Goal: Task Accomplishment & Management: Manage account settings

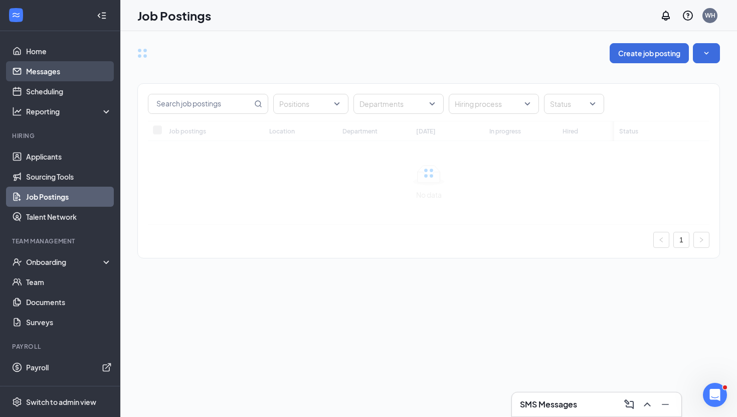
click at [69, 72] on link "Messages" at bounding box center [69, 71] width 86 height 20
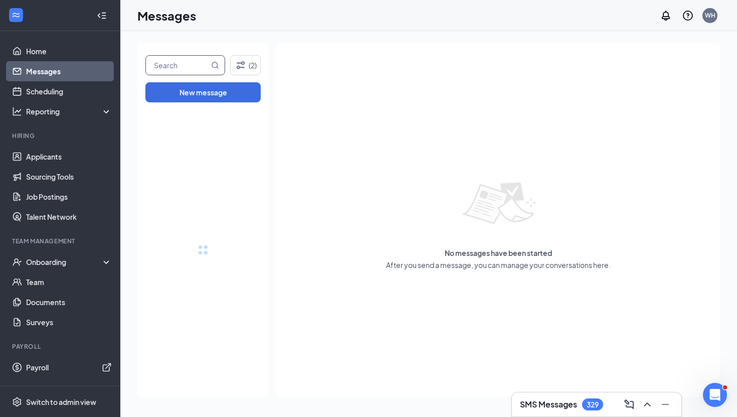
click at [192, 69] on input "text" at bounding box center [177, 65] width 63 height 19
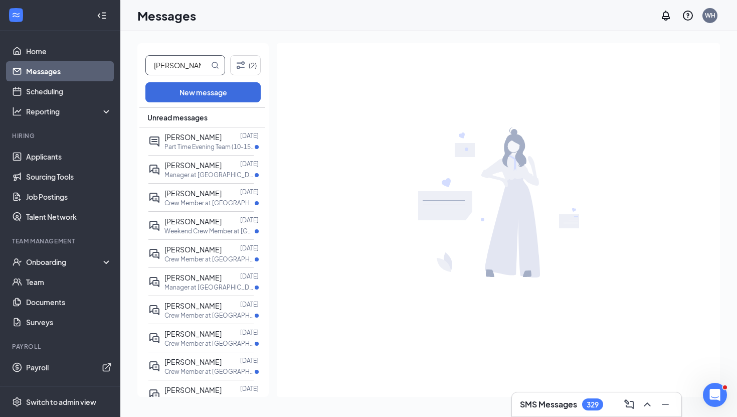
type input "[PERSON_NAME]"
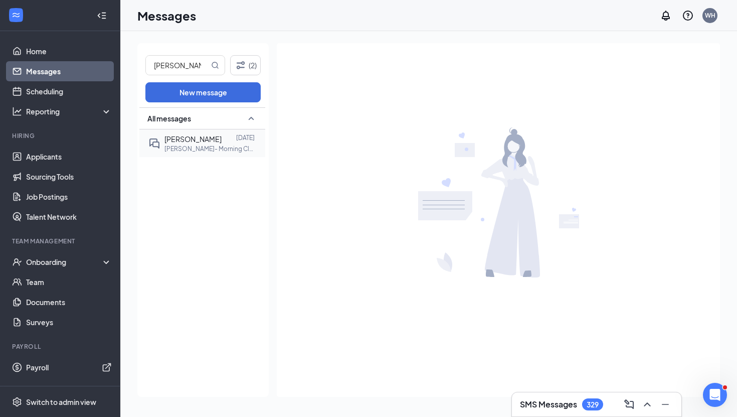
click at [184, 151] on p "[PERSON_NAME]- Morning Cleaning and Setup at [GEOGRAPHIC_DATA][PERSON_NAME]" at bounding box center [209, 148] width 90 height 9
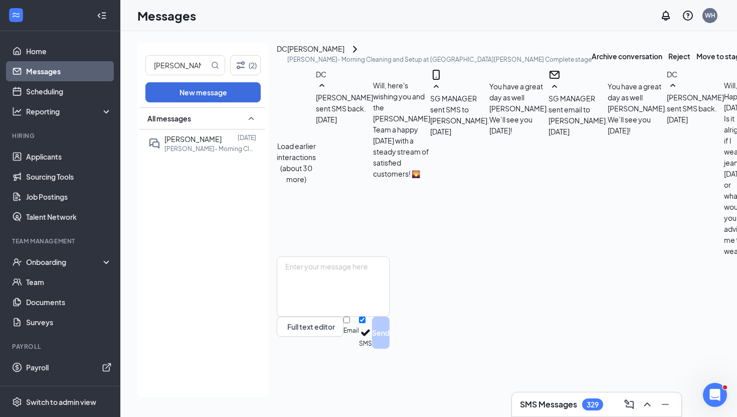
scroll to position [431, 0]
click at [65, 265] on div "Onboarding" at bounding box center [64, 262] width 77 height 10
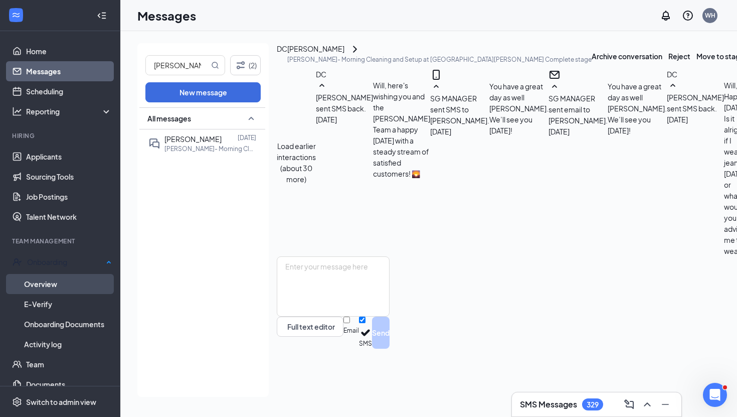
click at [51, 282] on link "Overview" at bounding box center [68, 284] width 88 height 20
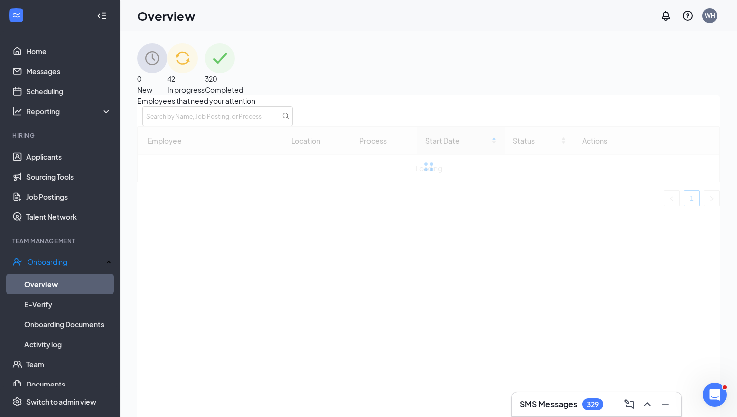
click at [235, 73] on img at bounding box center [220, 58] width 30 height 30
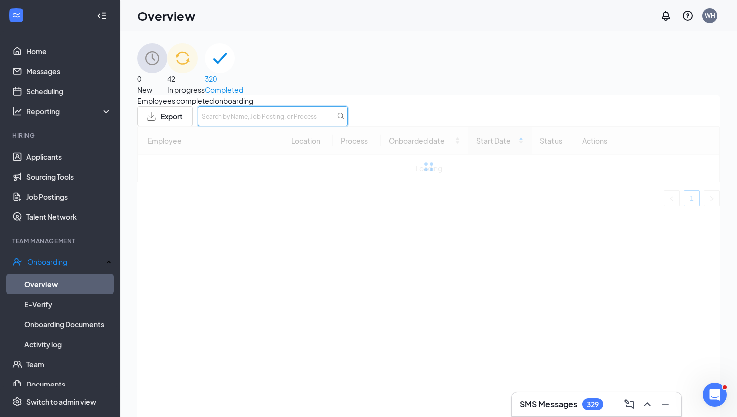
click at [348, 124] on input "text" at bounding box center [273, 116] width 150 height 20
type input "c"
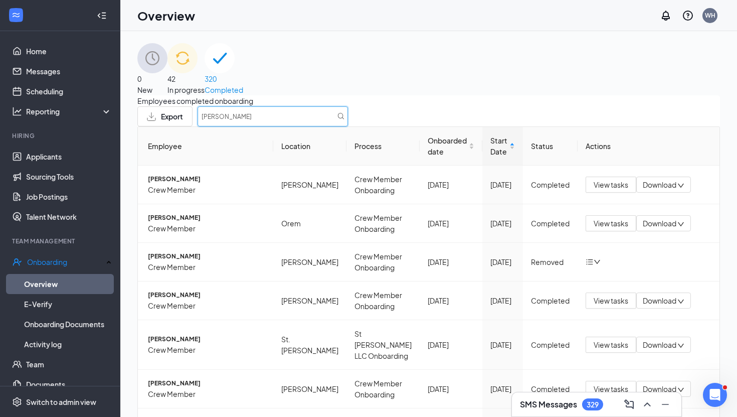
type input "[PERSON_NAME]"
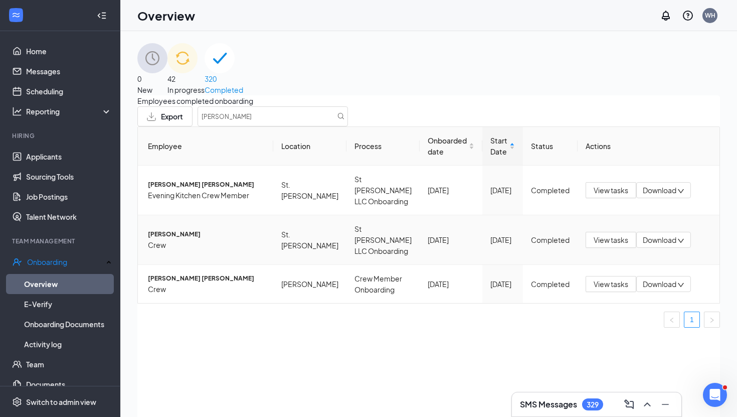
click at [231, 250] on span "Crew" at bounding box center [206, 244] width 117 height 11
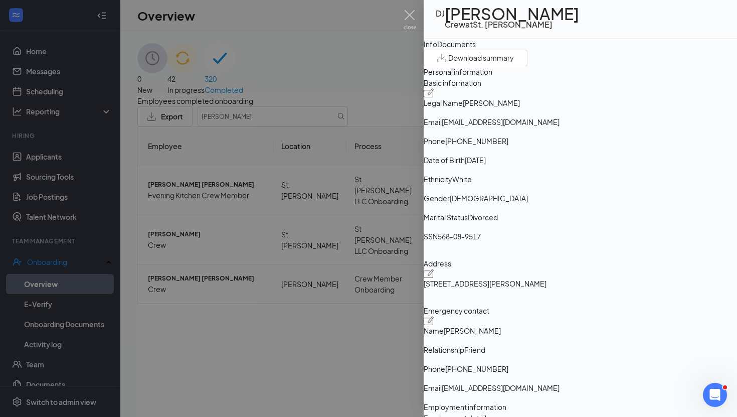
click at [375, 7] on div at bounding box center [368, 208] width 737 height 417
